Goal: Task Accomplishment & Management: Use online tool/utility

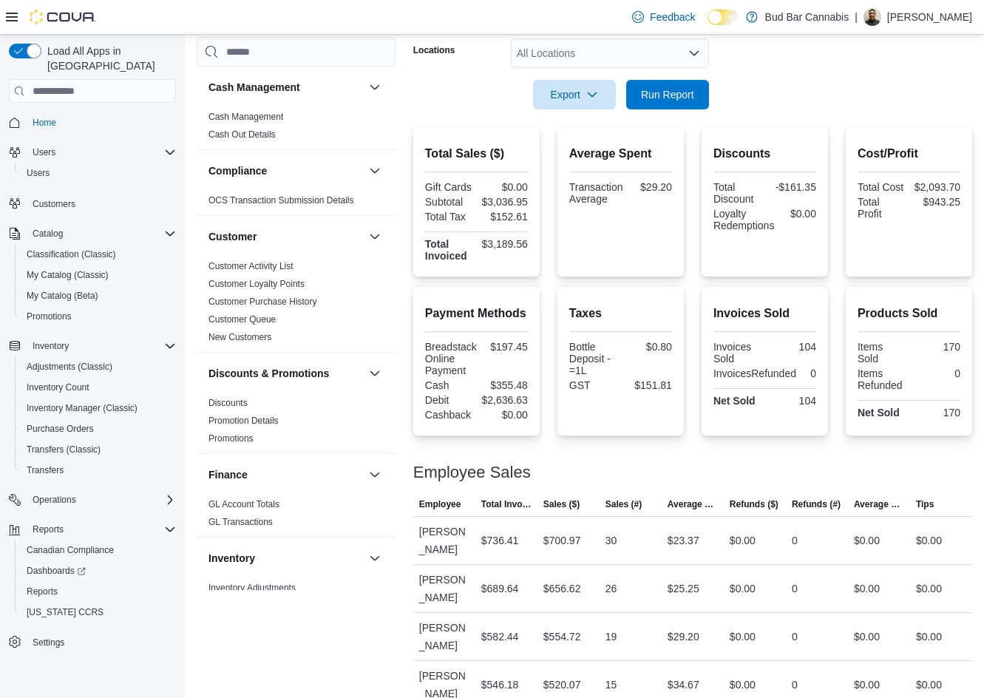
scroll to position [44, 0]
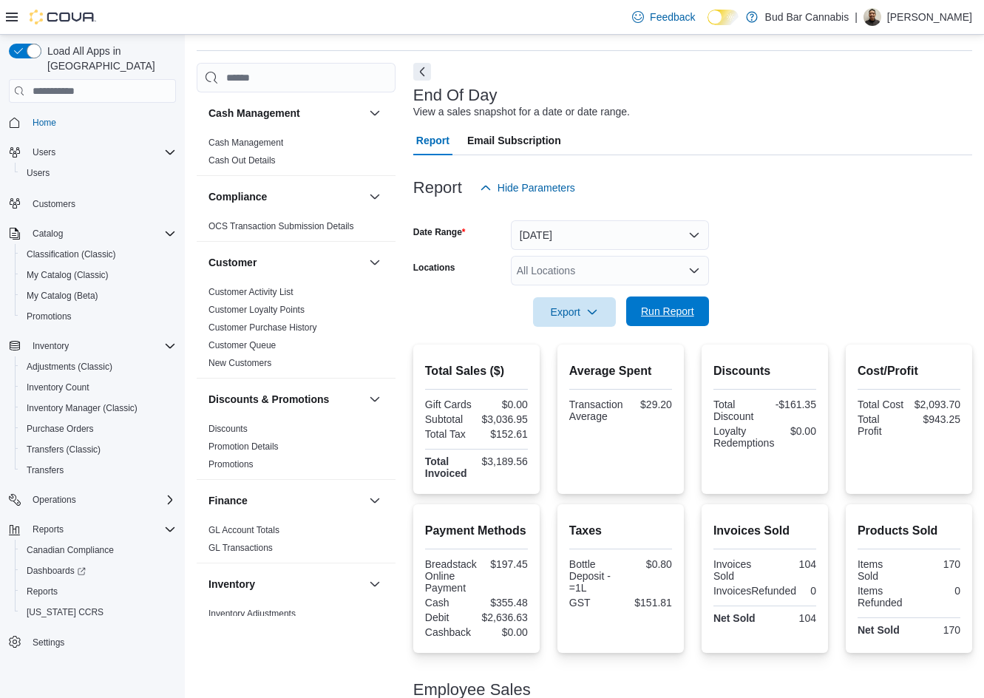
click at [689, 319] on span "Run Report" at bounding box center [667, 312] width 65 height 30
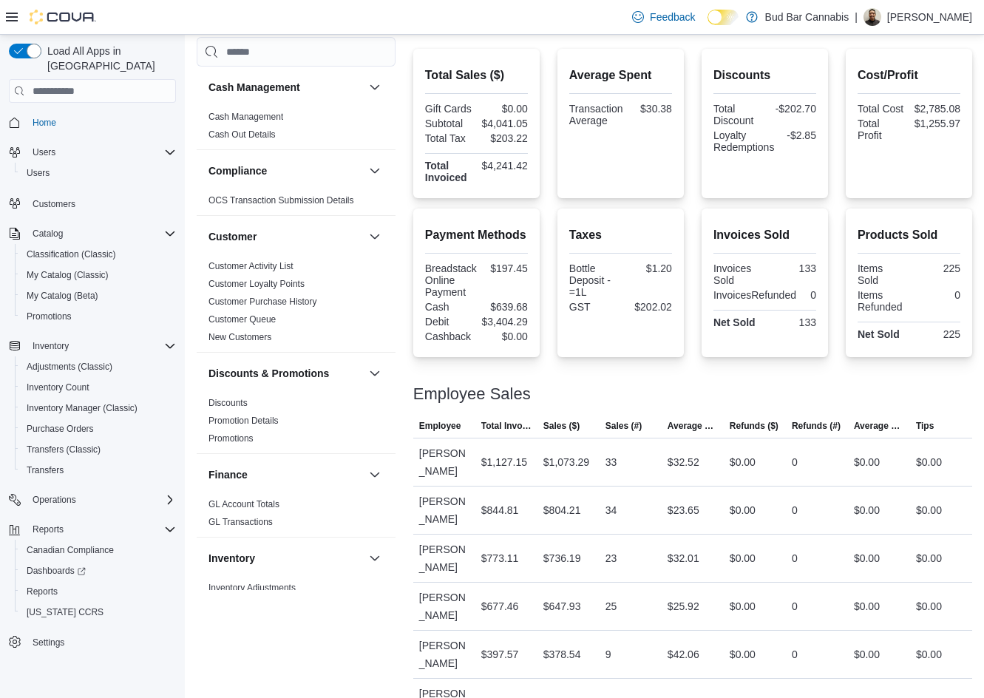
scroll to position [192, 0]
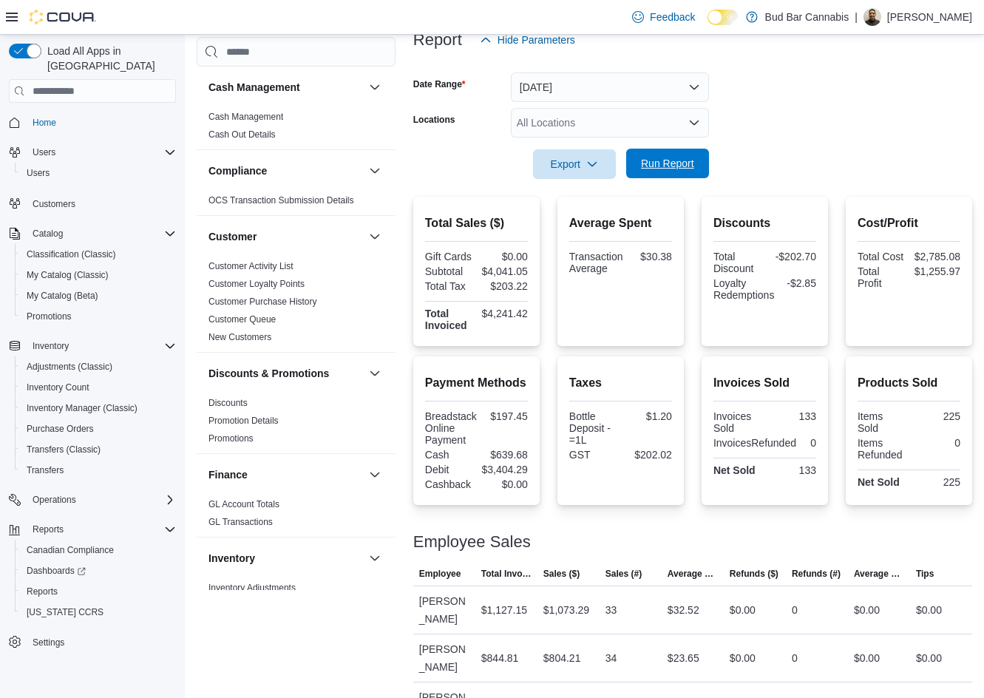
click at [655, 171] on span "Run Report" at bounding box center [667, 163] width 53 height 15
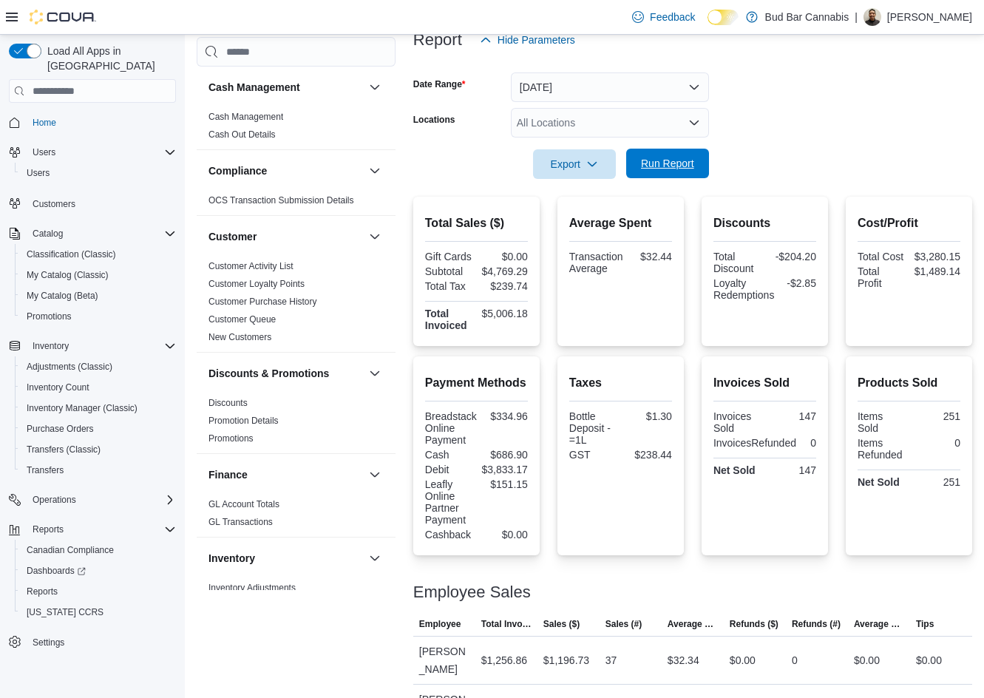
scroll to position [390, 0]
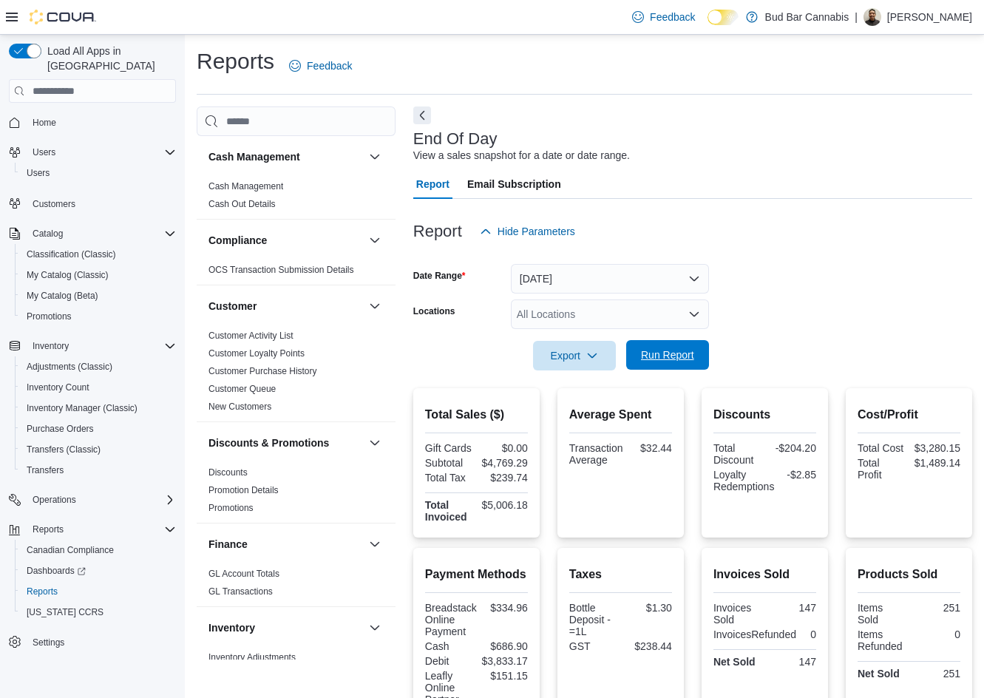
click at [680, 359] on span "Run Report" at bounding box center [667, 355] width 53 height 15
click at [666, 366] on span "Run Report" at bounding box center [667, 355] width 65 height 30
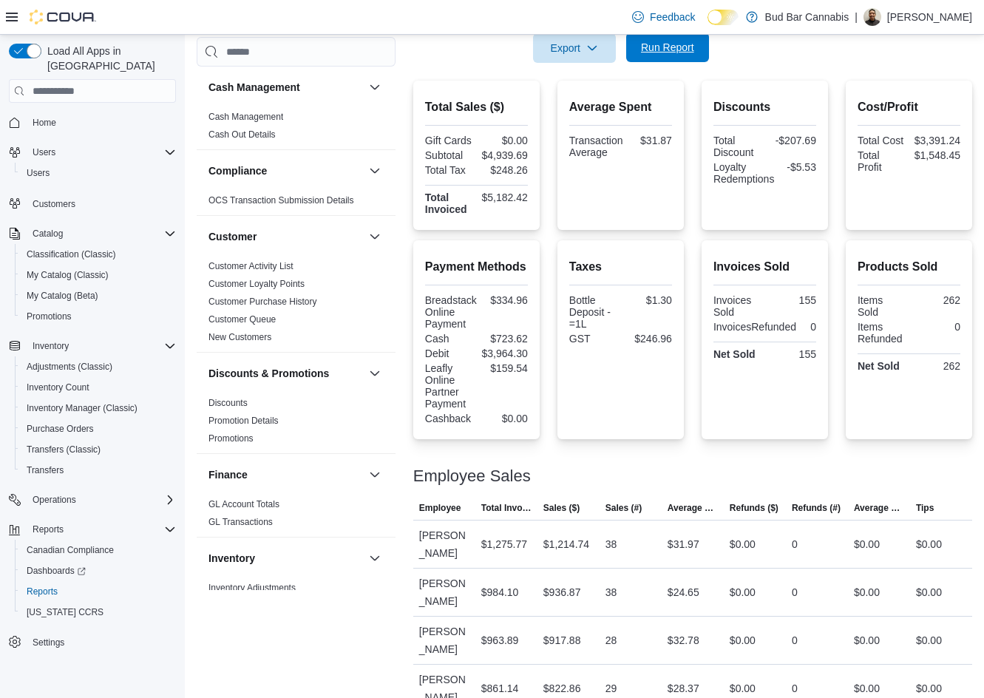
scroll to position [390, 0]
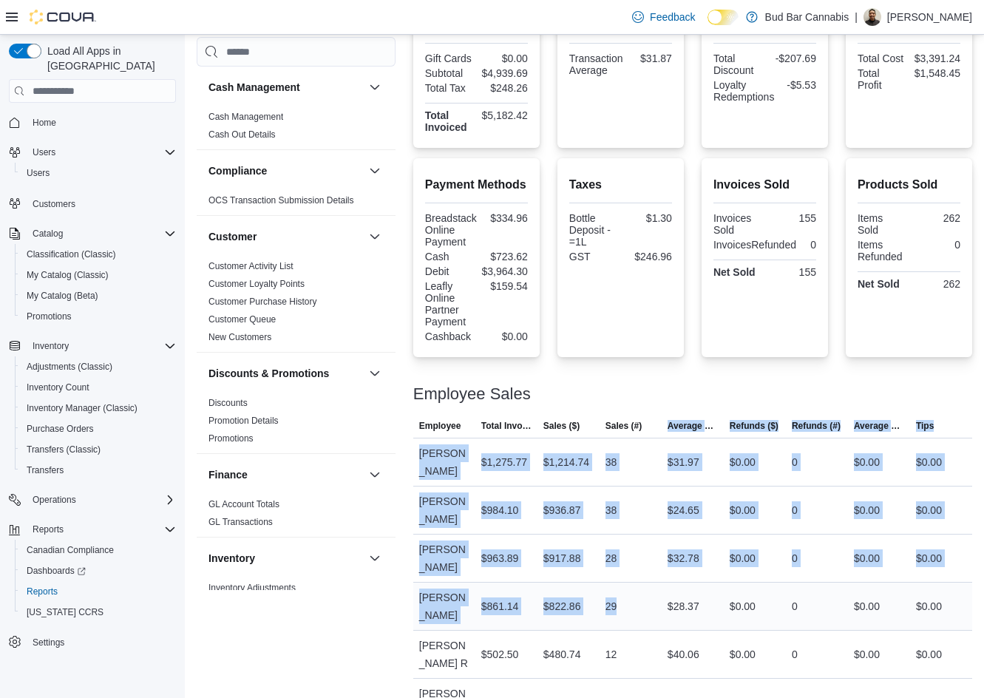
drag, startPoint x: 662, startPoint y: 416, endPoint x: 665, endPoint y: 536, distance: 119.8
click at [665, 536] on table "This table contains 7 rows. Employee Total Invoiced Sales ($) Sales (#) Average…" at bounding box center [692, 604] width 559 height 378
click at [662, 592] on div "29" at bounding box center [631, 607] width 62 height 30
drag, startPoint x: 654, startPoint y: 499, endPoint x: 650, endPoint y: 447, distance: 52.6
click at [650, 447] on tbody "Employee Tyler R Total Invoiced $1,275.77 Sales ($) $1,214.74 Sales (#) 38 Aver…" at bounding box center [692, 615] width 559 height 354
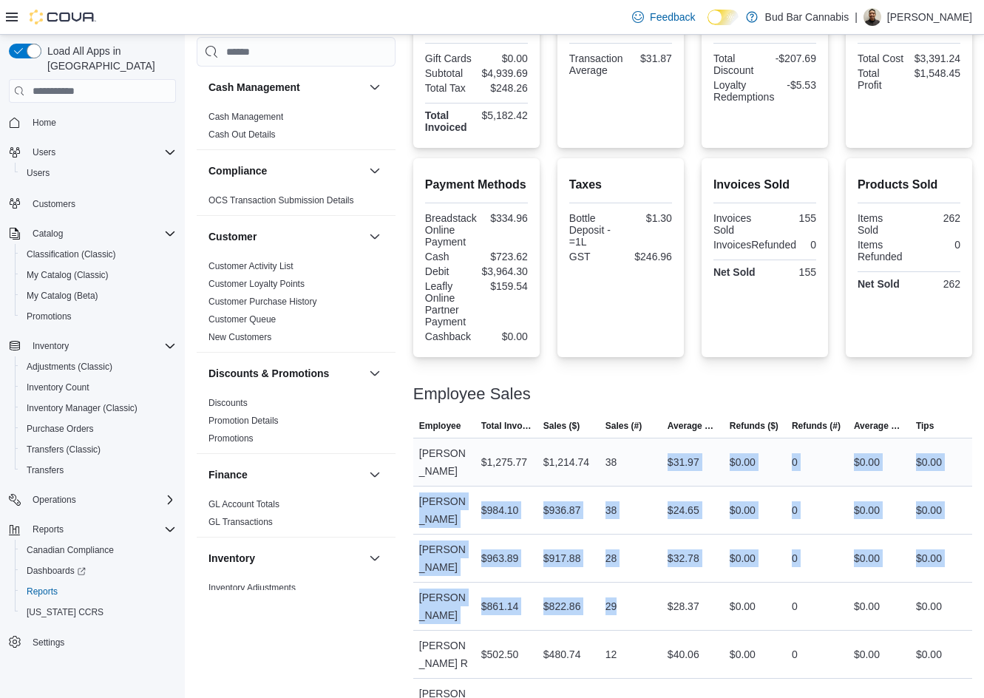
click at [650, 447] on div "38" at bounding box center [631, 462] width 62 height 30
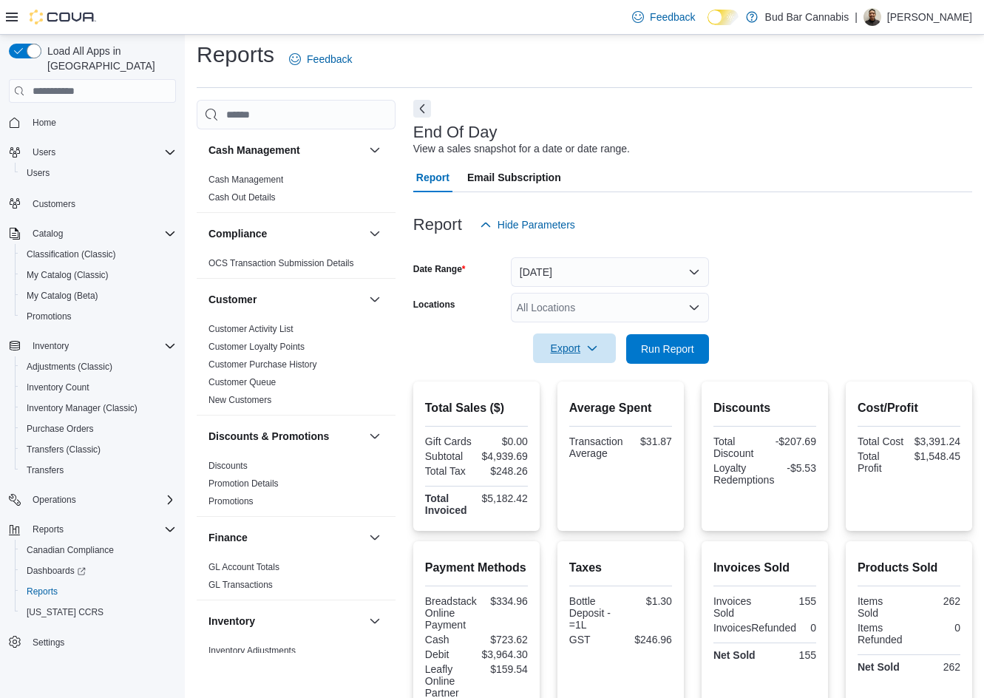
scroll to position [0, 0]
